Goal: Connect with others: Establish contact or relationships with other users

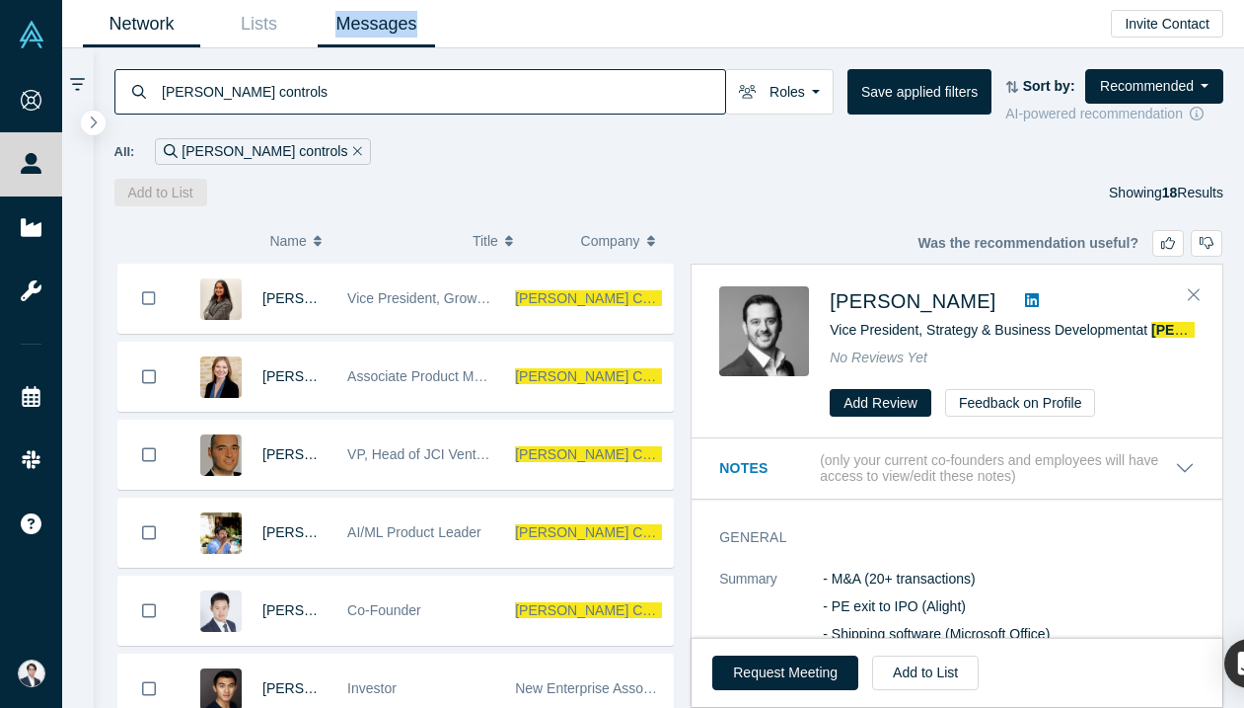
click at [383, 40] on link "Messages" at bounding box center [376, 24] width 117 height 46
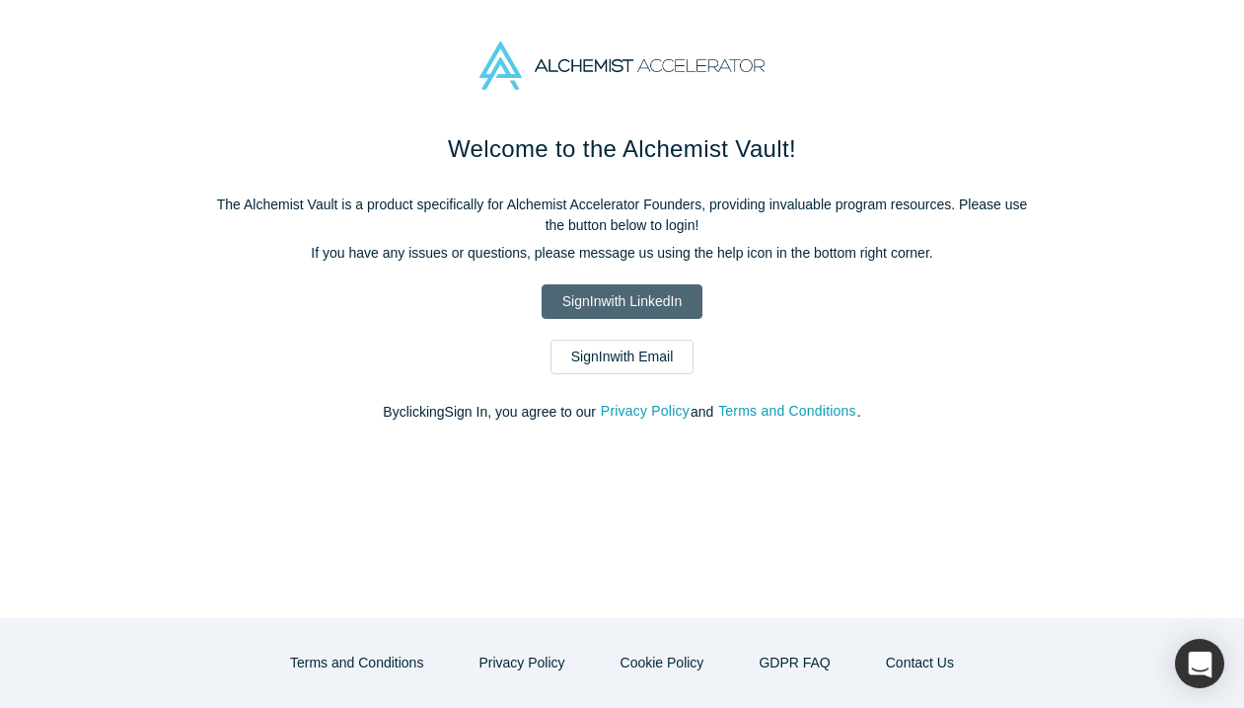
click at [634, 303] on link "Sign In with LinkedIn" at bounding box center [622, 301] width 161 height 35
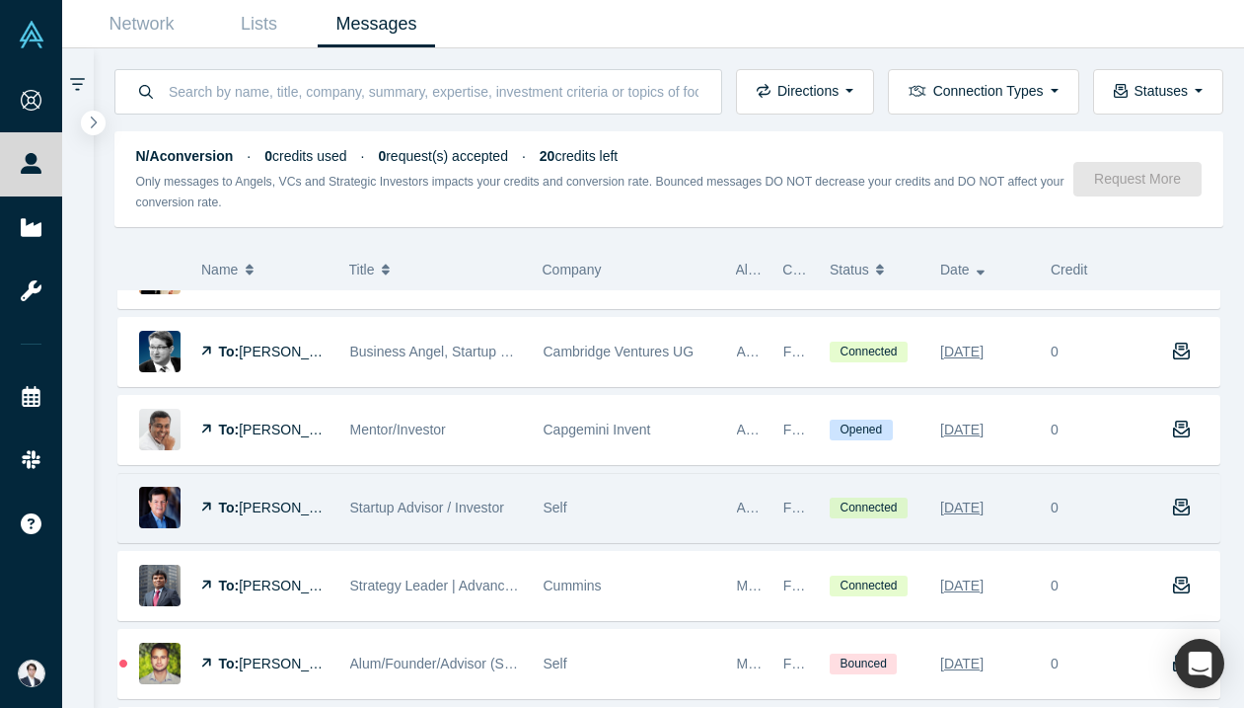
scroll to position [361, 0]
click at [494, 490] on div "Startup Advisor / Investor" at bounding box center [436, 510] width 173 height 68
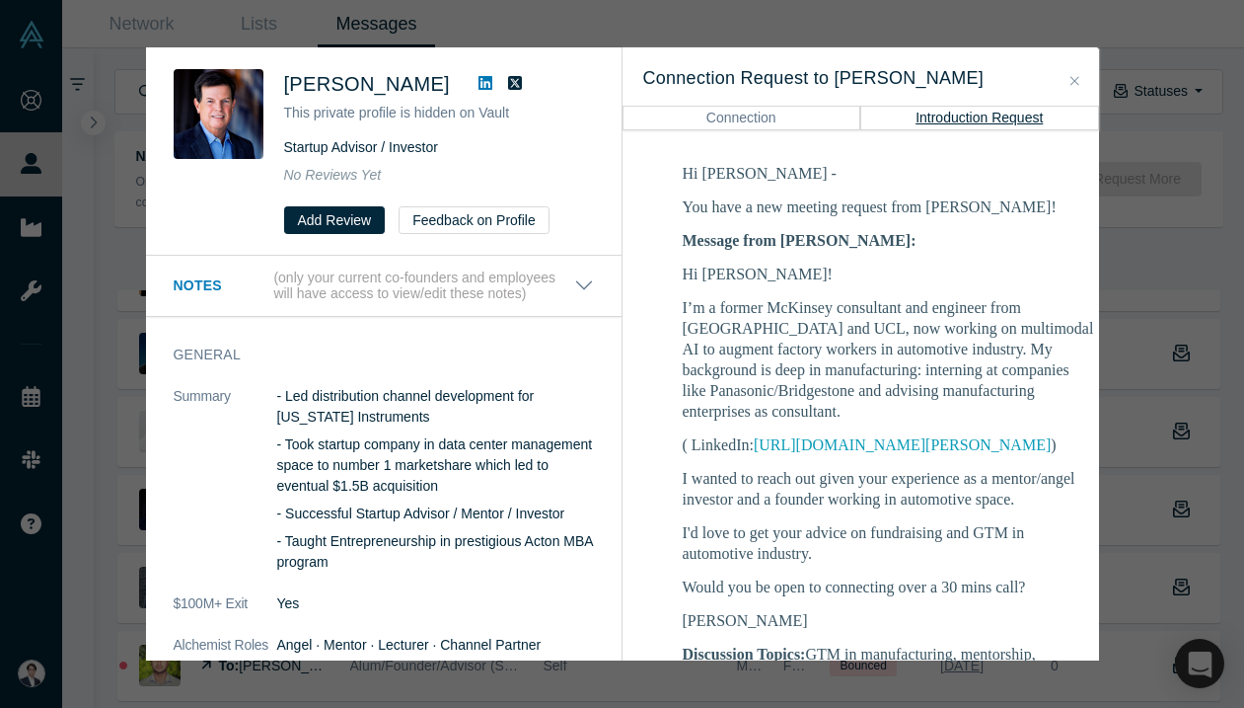
scroll to position [301, 0]
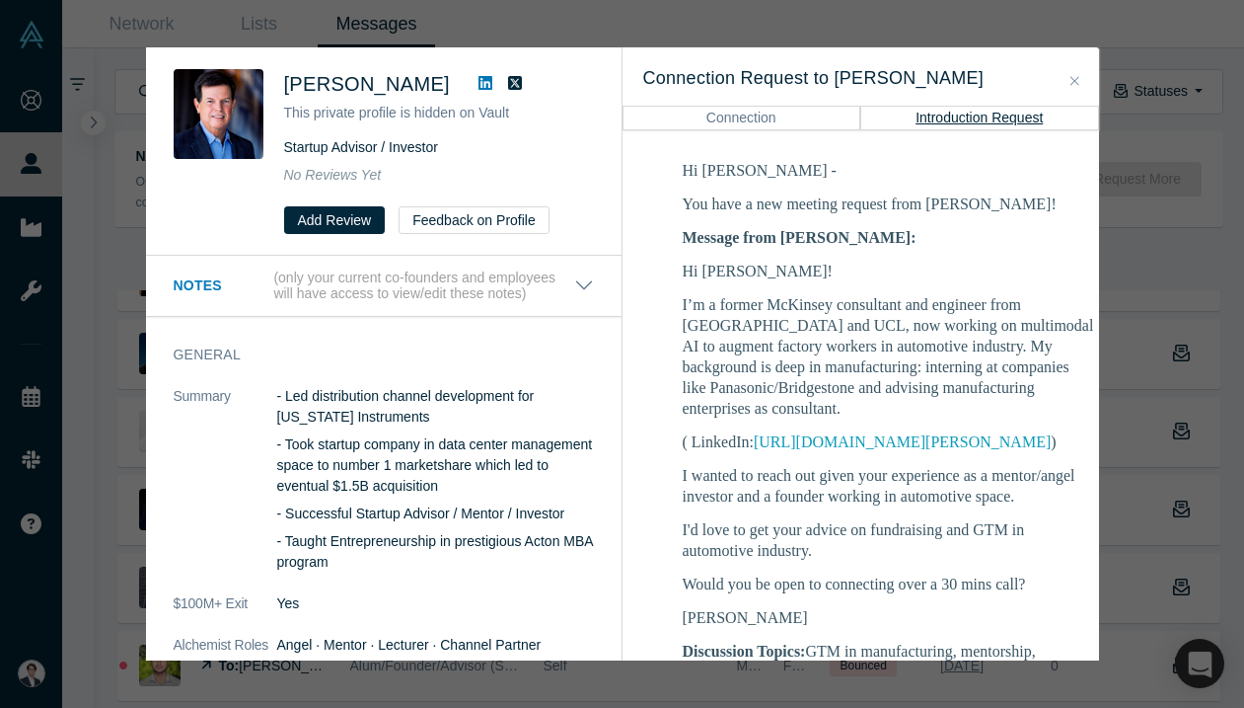
click at [1146, 301] on div "[PERSON_NAME] This private profile is hidden on Vault Startup Advisor / Investo…" at bounding box center [622, 354] width 1244 height 708
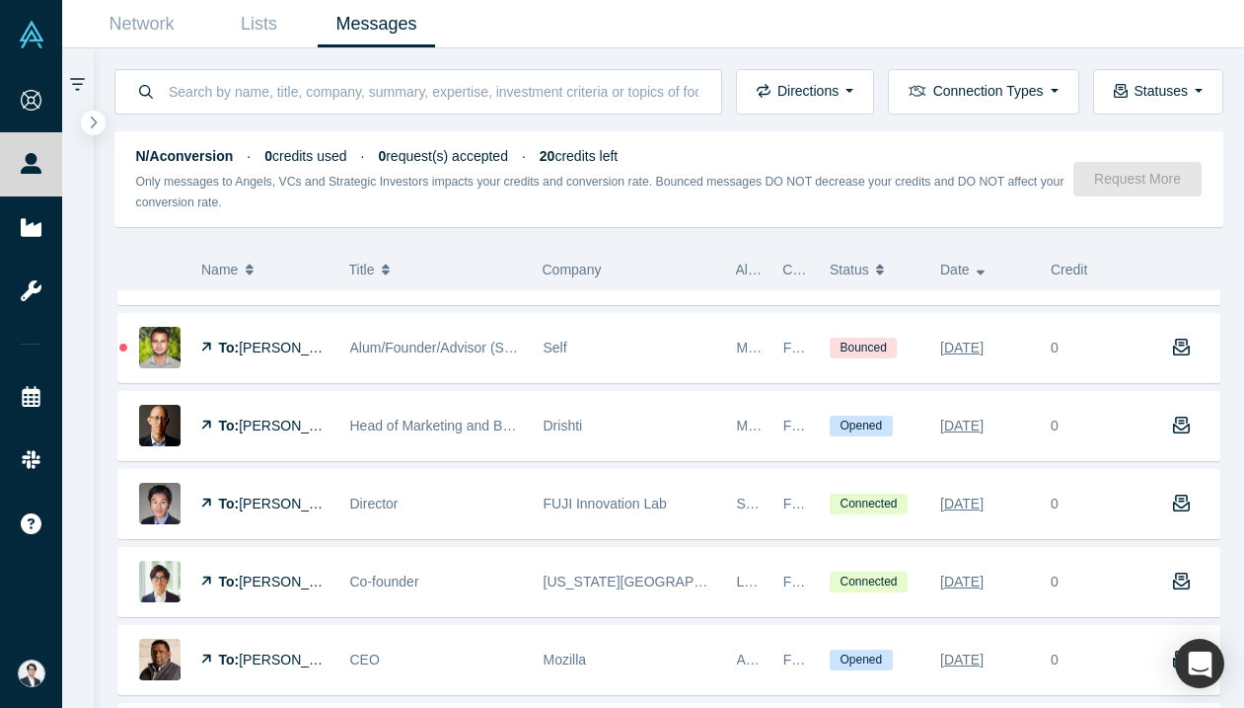
scroll to position [689, 0]
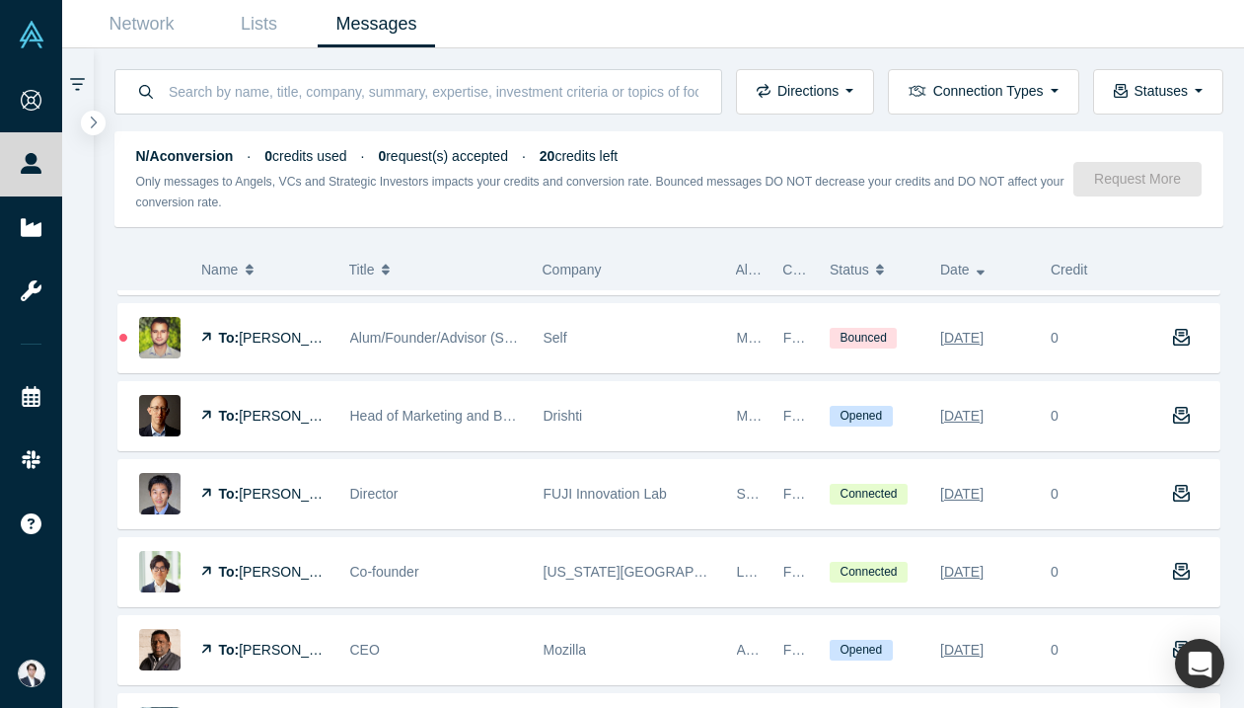
click at [566, 495] on span "FUJI Innovation Lab" at bounding box center [605, 493] width 123 height 16
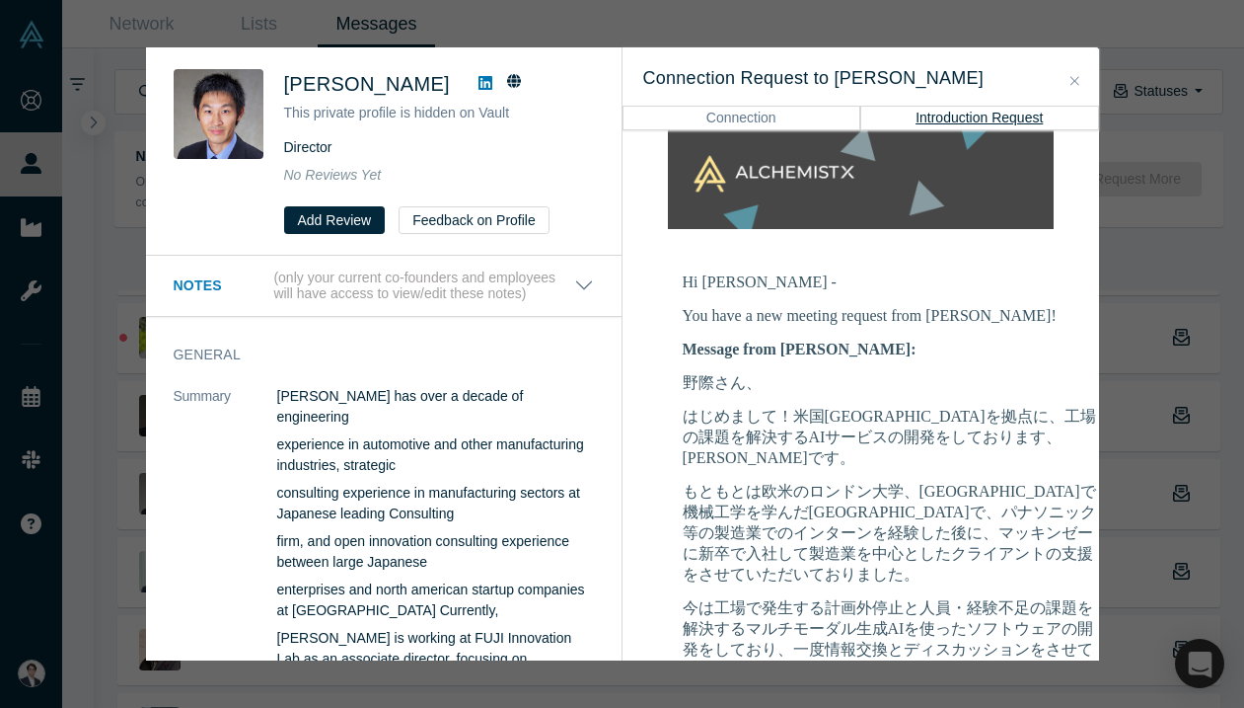
scroll to position [349, 0]
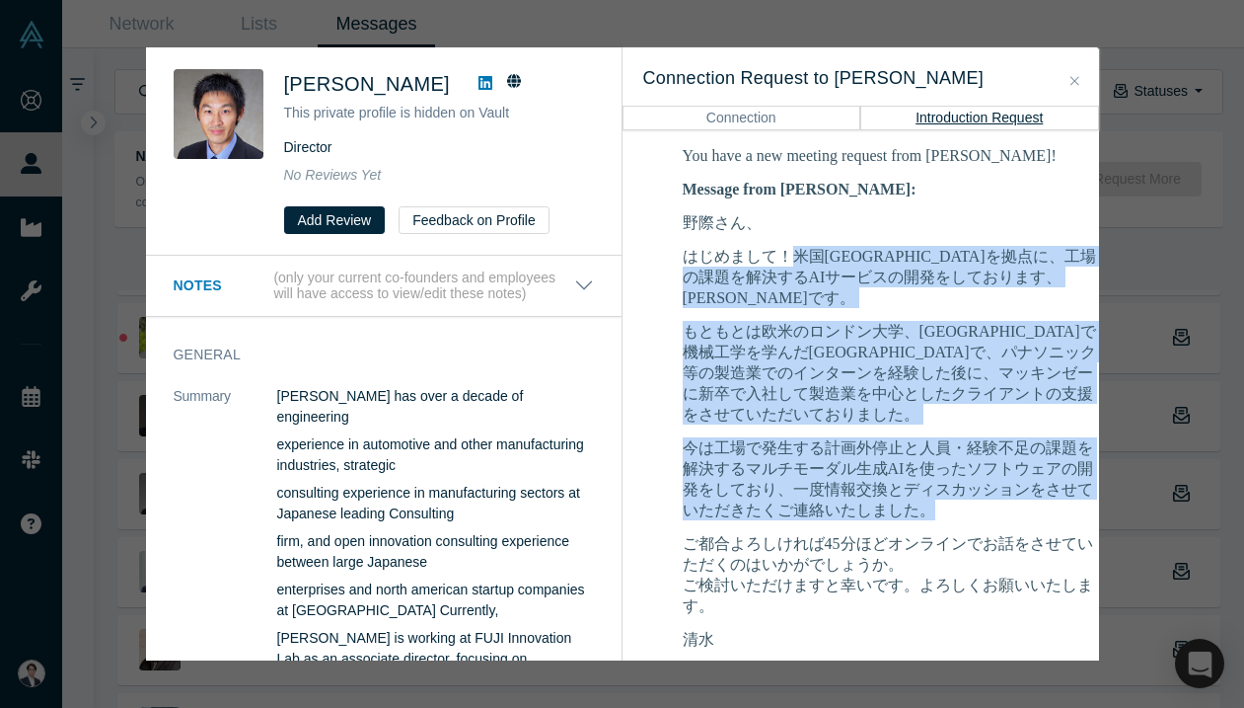
drag, startPoint x: 792, startPoint y: 252, endPoint x: 941, endPoint y: 504, distance: 293.3
click at [941, 504] on div "[PERSON_NAME]さん、 はじめまして！米国[GEOGRAPHIC_DATA]を拠点に、工場の課題を解決するAIサービスの開発をしております、[PER…" at bounding box center [890, 430] width 414 height 437
copy div "米国[GEOGRAPHIC_DATA]を拠点に、工場の課題を解決するAIサービスの開発をしております、[PERSON_NAME]です。 もともとは欧米のロンド…"
